Goal: Transaction & Acquisition: Purchase product/service

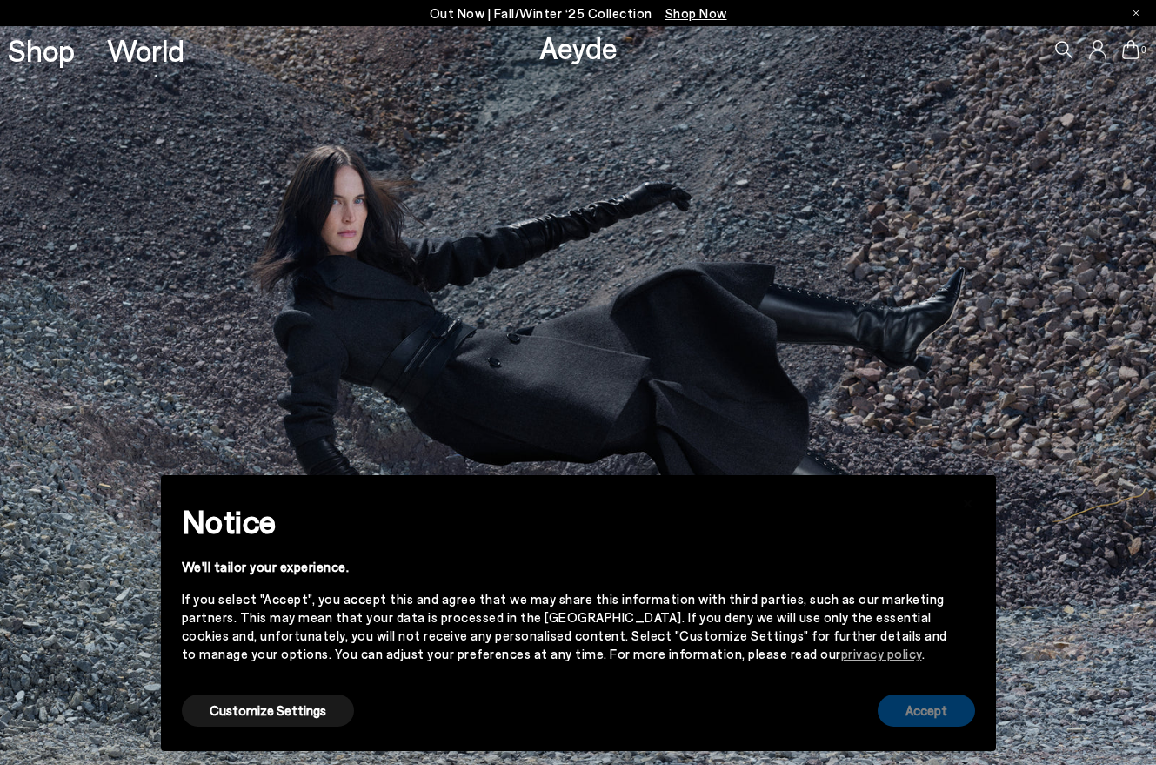
click at [934, 718] on button "Accept" at bounding box center [926, 710] width 97 height 32
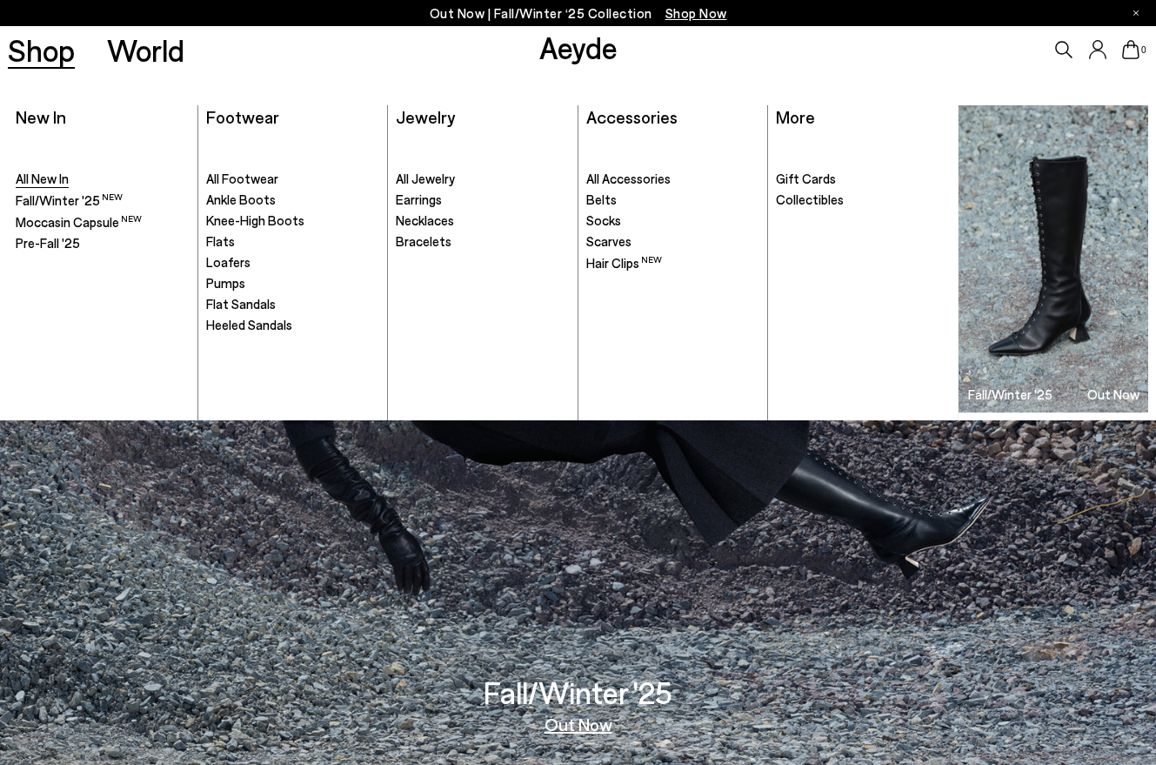
click at [47, 179] on span "All New In" at bounding box center [42, 179] width 53 height 16
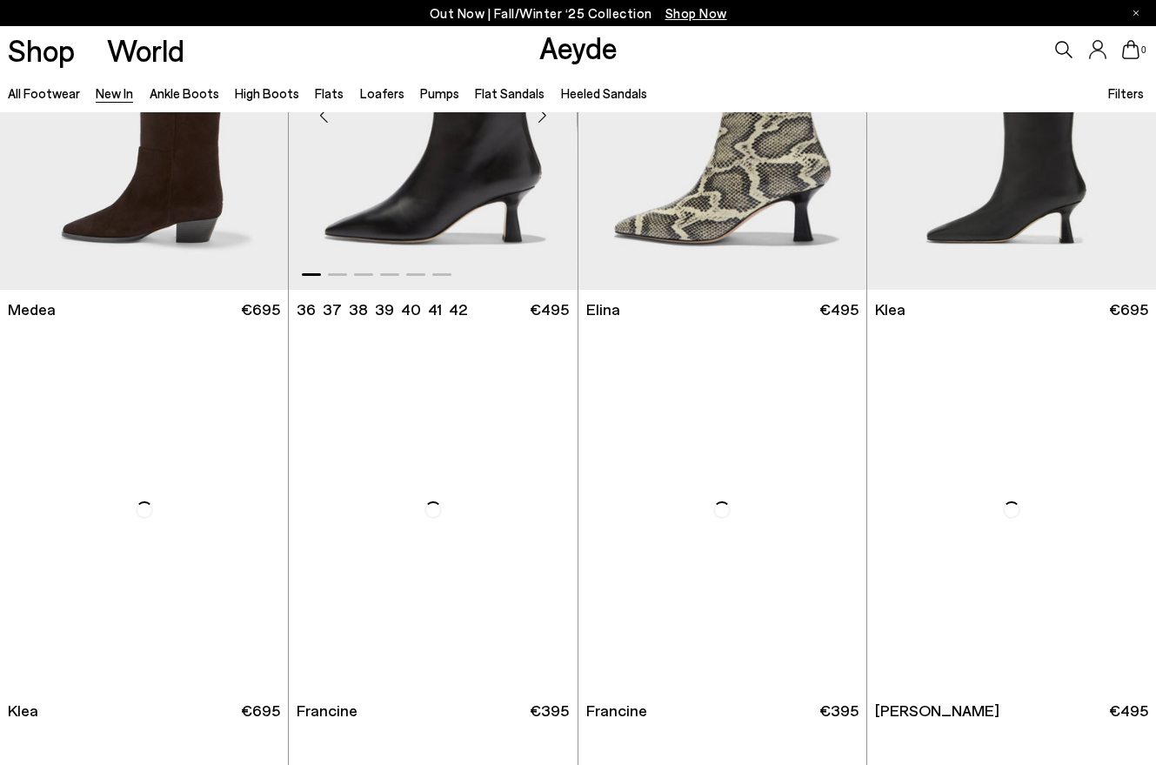
scroll to position [1393, 0]
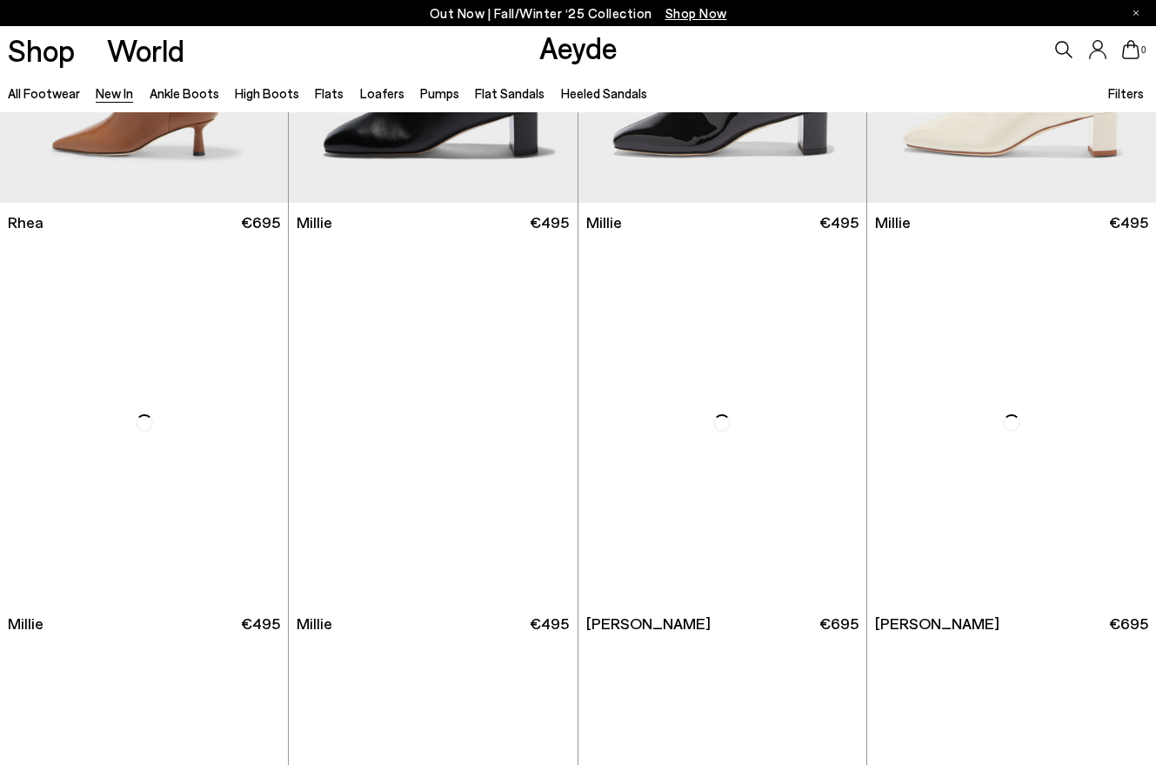
scroll to position [4010, 0]
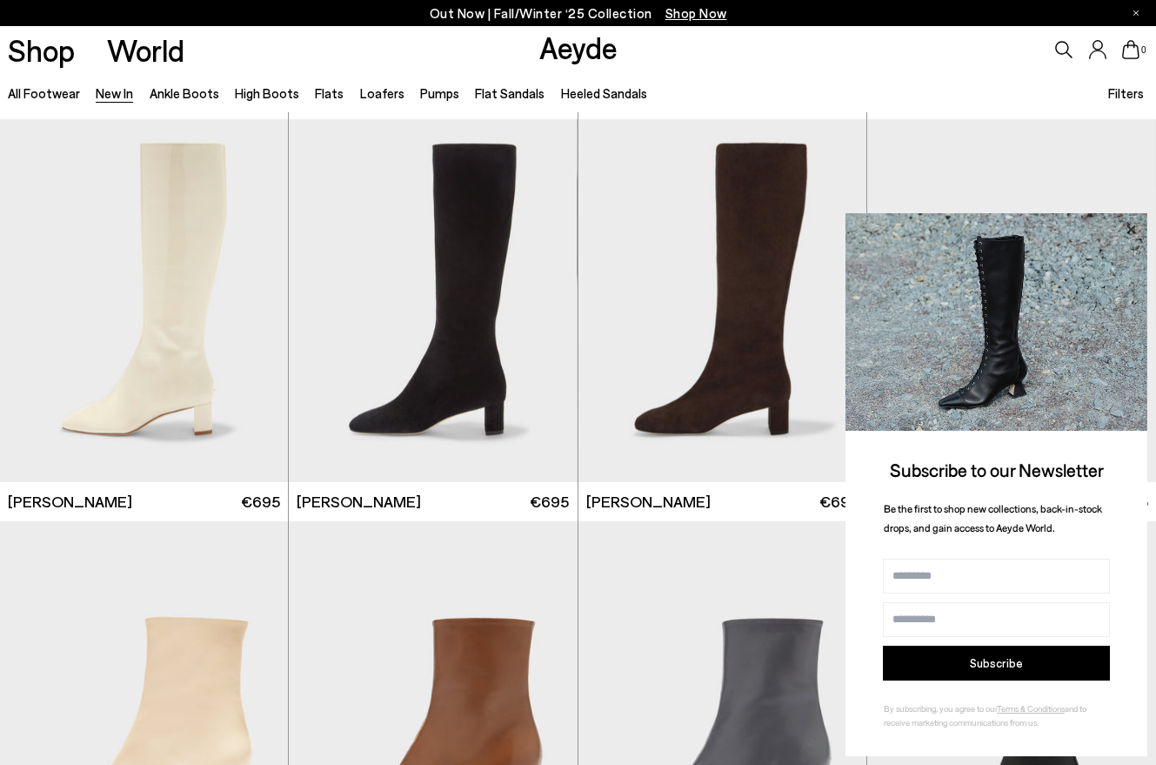
click at [1132, 232] on icon at bounding box center [1131, 229] width 23 height 23
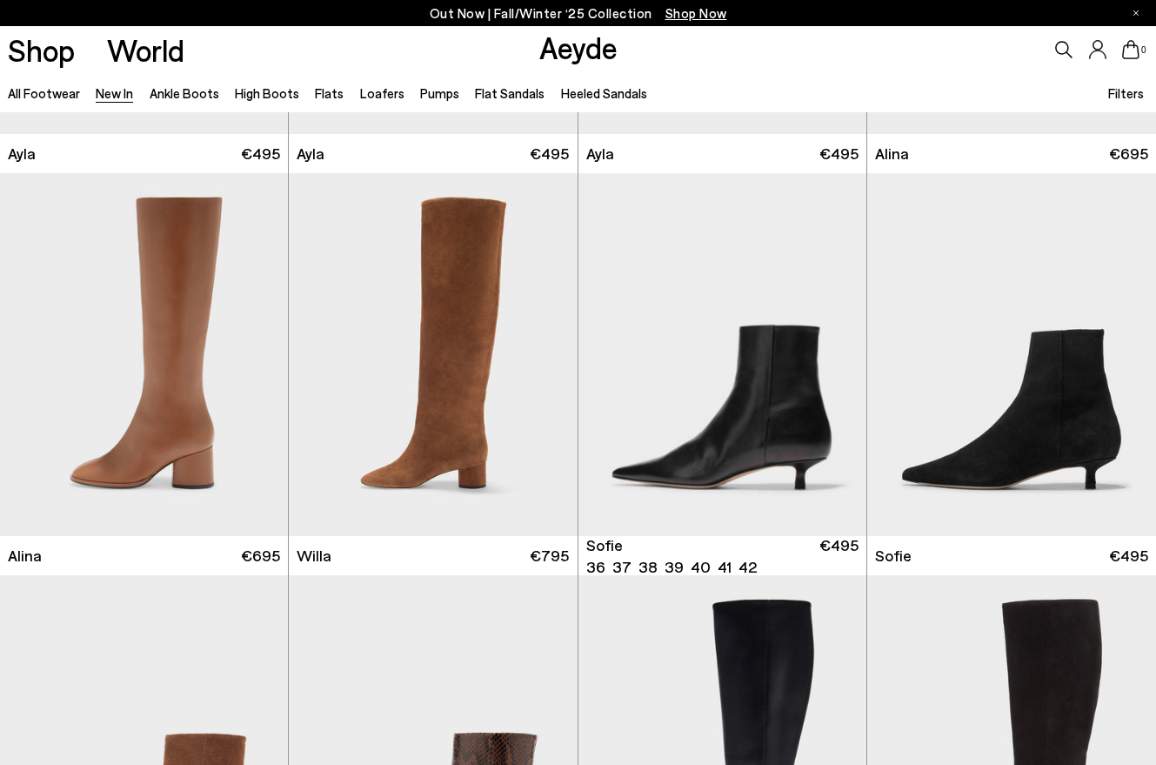
scroll to position [4760, 0]
